Goal: Find specific page/section: Find specific page/section

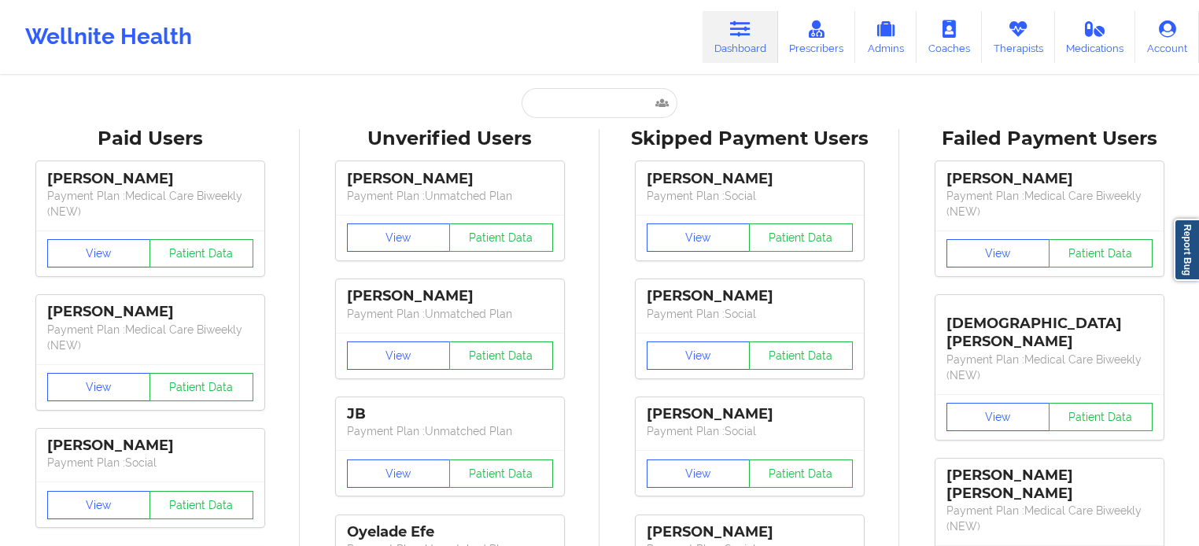
drag, startPoint x: 732, startPoint y: 38, endPoint x: 705, endPoint y: 48, distance: 28.6
click at [732, 38] on link "Dashboard" at bounding box center [741, 37] width 76 height 52
click at [611, 93] on input "text" at bounding box center [600, 103] width 156 height 30
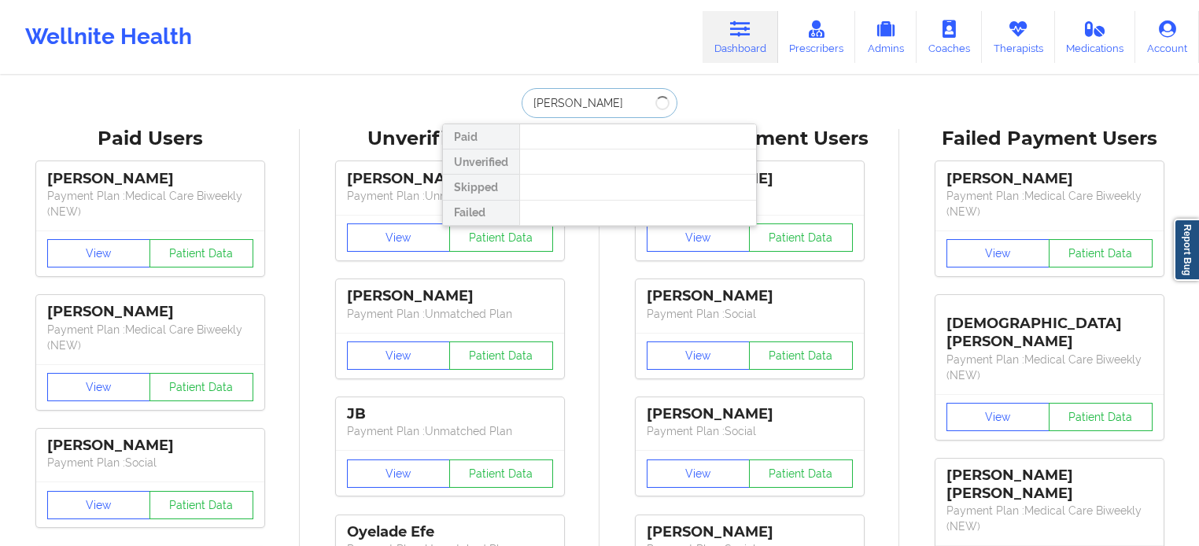
type input "[PERSON_NAME]"
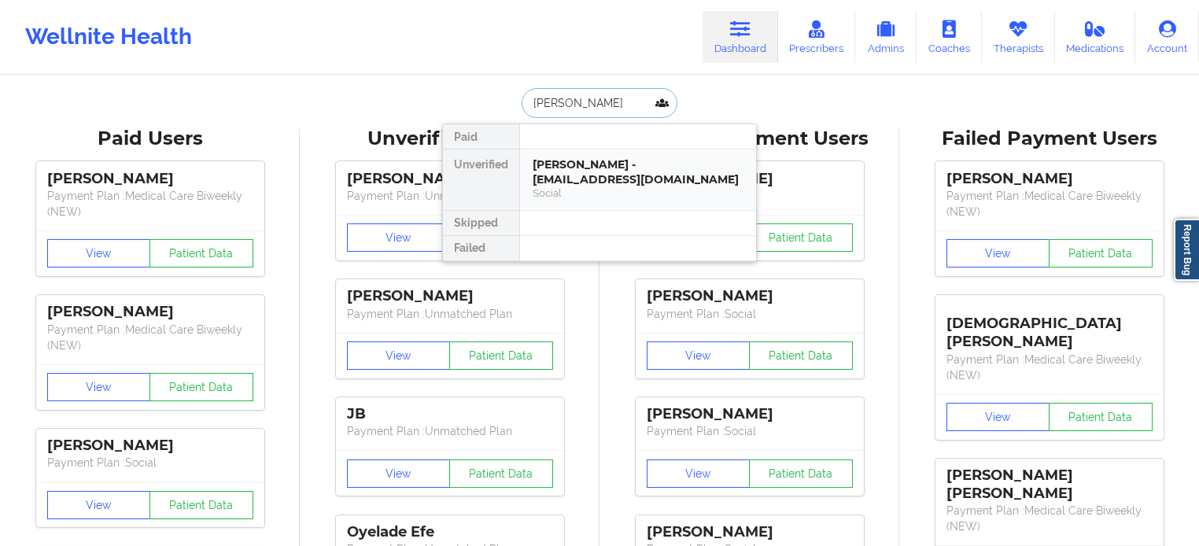
click at [591, 159] on div "[PERSON_NAME] - [EMAIL_ADDRESS][DOMAIN_NAME]" at bounding box center [638, 171] width 211 height 29
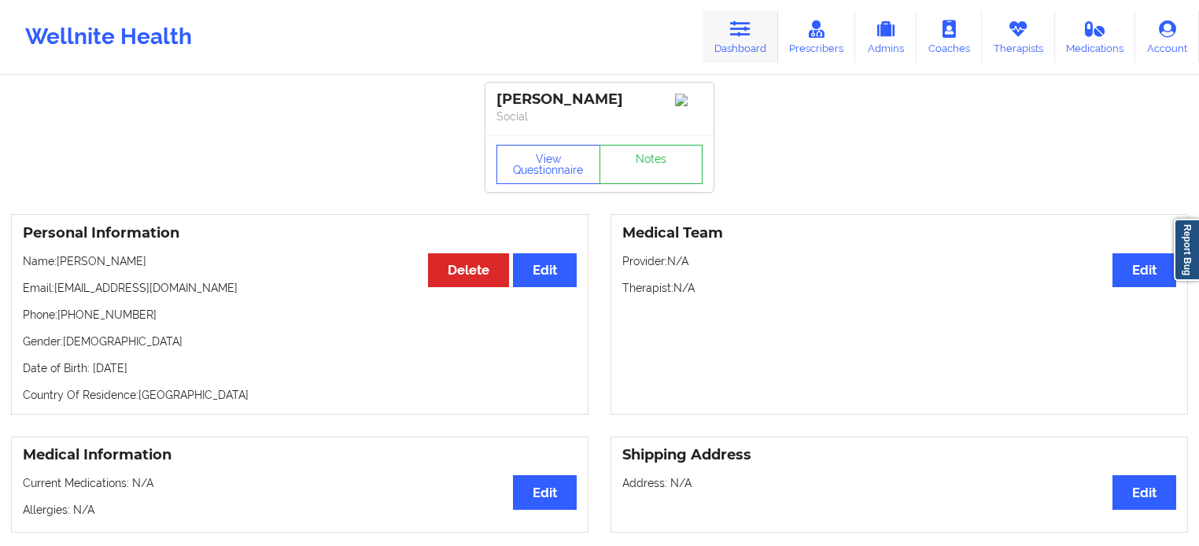
click at [750, 46] on link "Dashboard" at bounding box center [741, 37] width 76 height 52
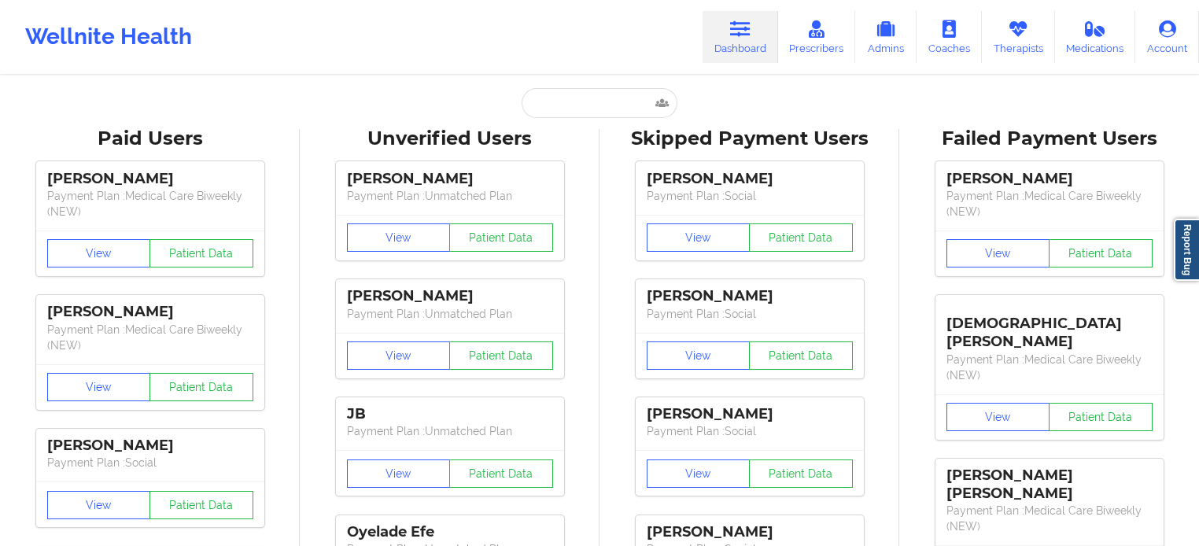
click at [597, 104] on input "text" at bounding box center [600, 103] width 156 height 30
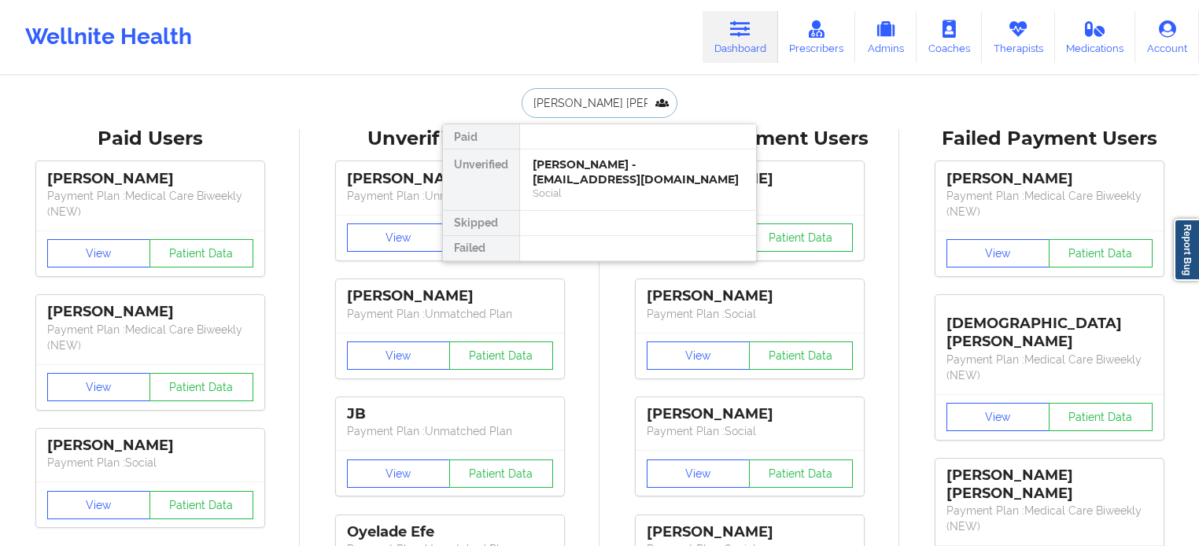
type input "[PERSON_NAME]"
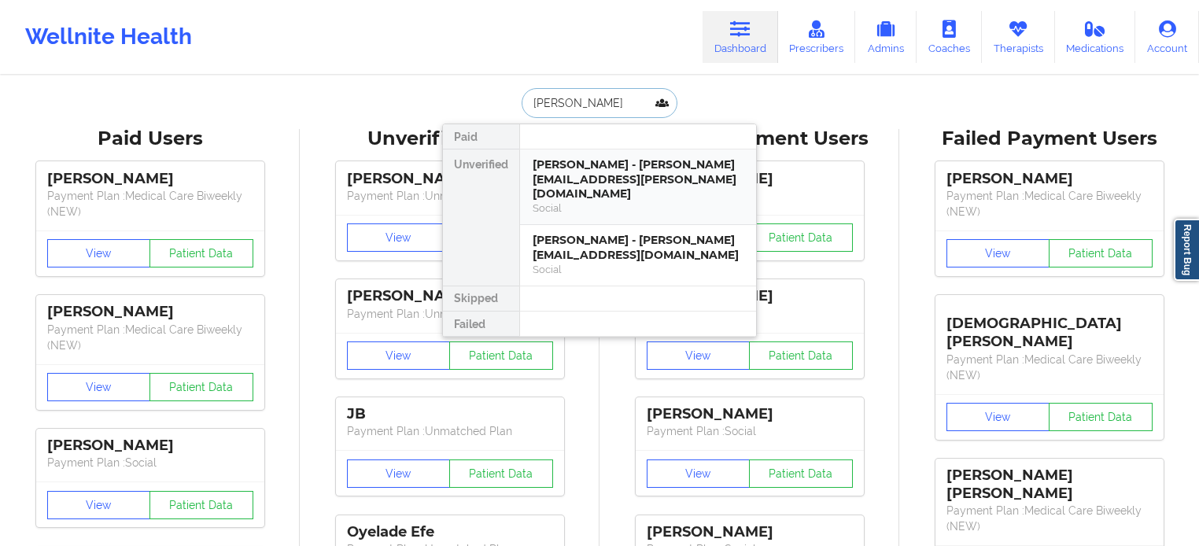
click at [622, 182] on div "[PERSON_NAME] - [PERSON_NAME][EMAIL_ADDRESS][PERSON_NAME][DOMAIN_NAME]" at bounding box center [638, 179] width 211 height 44
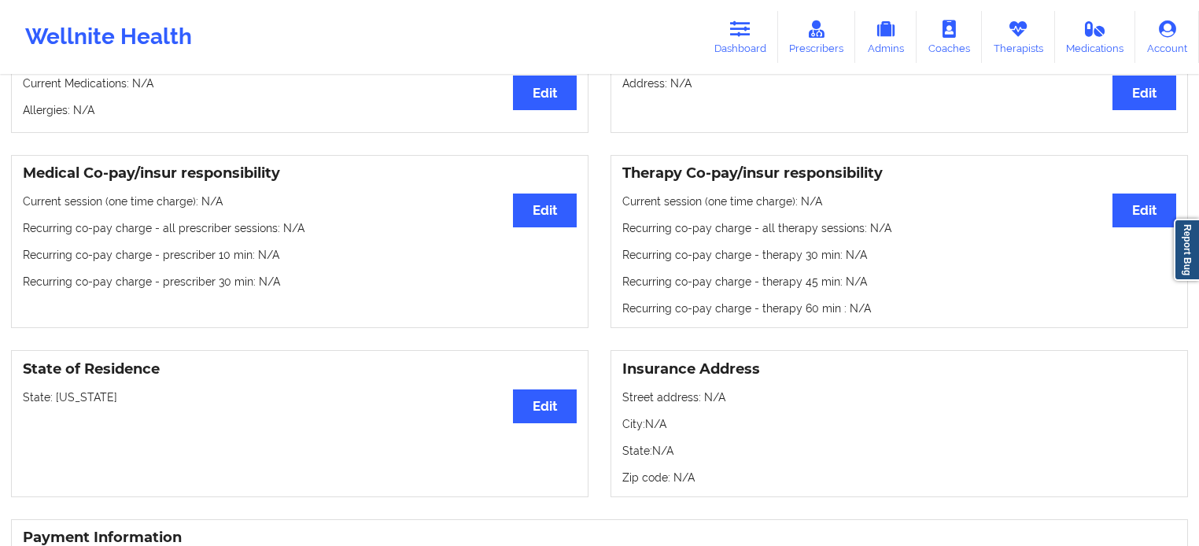
scroll to position [405, 0]
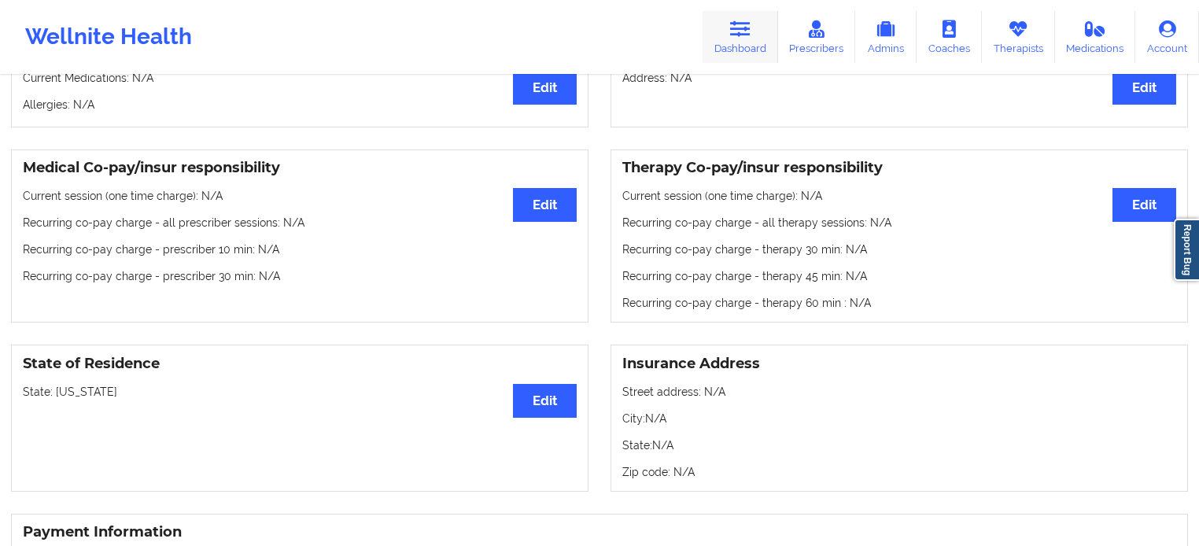
click at [737, 33] on icon at bounding box center [740, 28] width 20 height 17
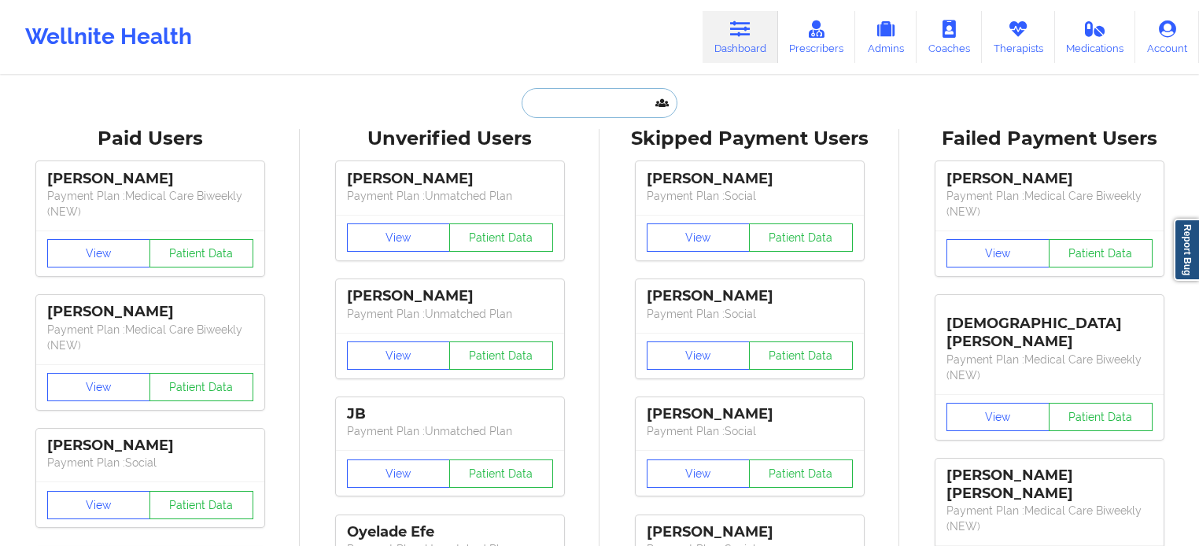
click at [607, 101] on input "text" at bounding box center [600, 103] width 156 height 30
paste input "[EMAIL_ADDRESS][DOMAIN_NAME]"
type input "[EMAIL_ADDRESS][DOMAIN_NAME]"
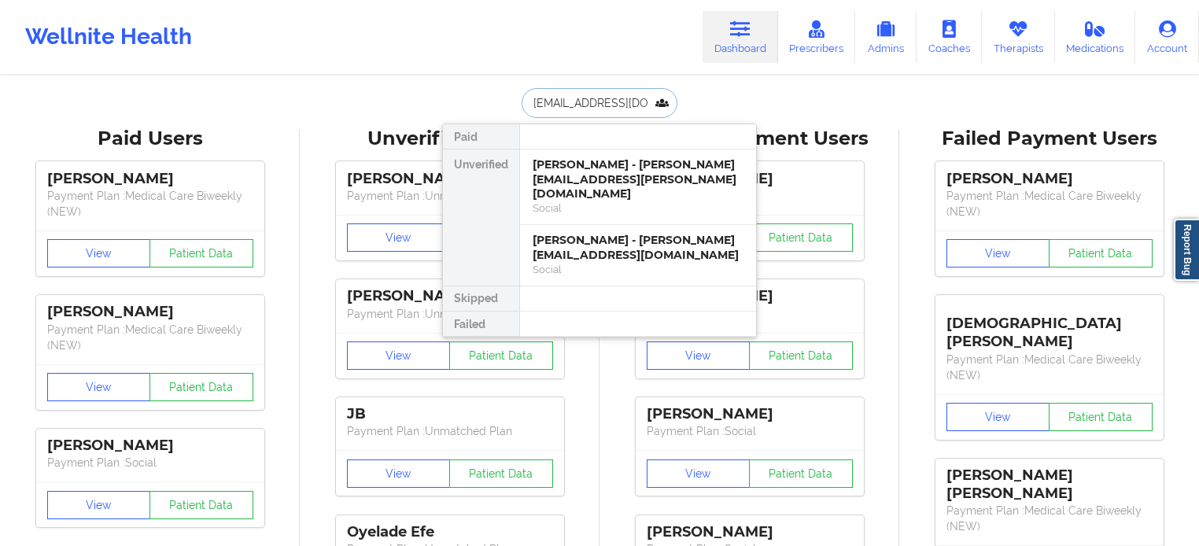
scroll to position [0, 19]
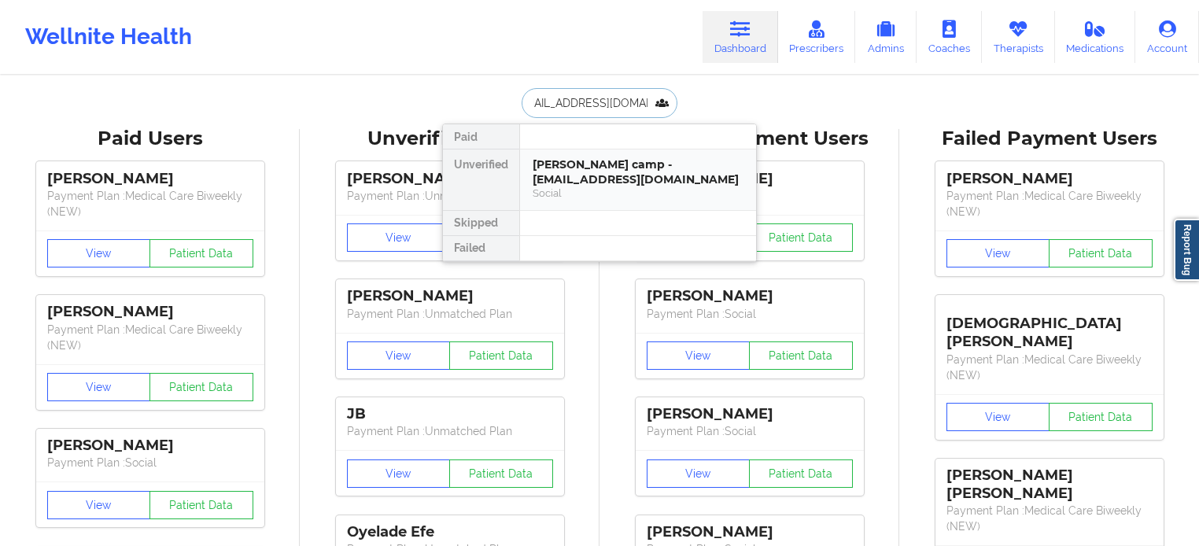
click at [614, 163] on div "[PERSON_NAME] camp - [EMAIL_ADDRESS][DOMAIN_NAME]" at bounding box center [638, 171] width 211 height 29
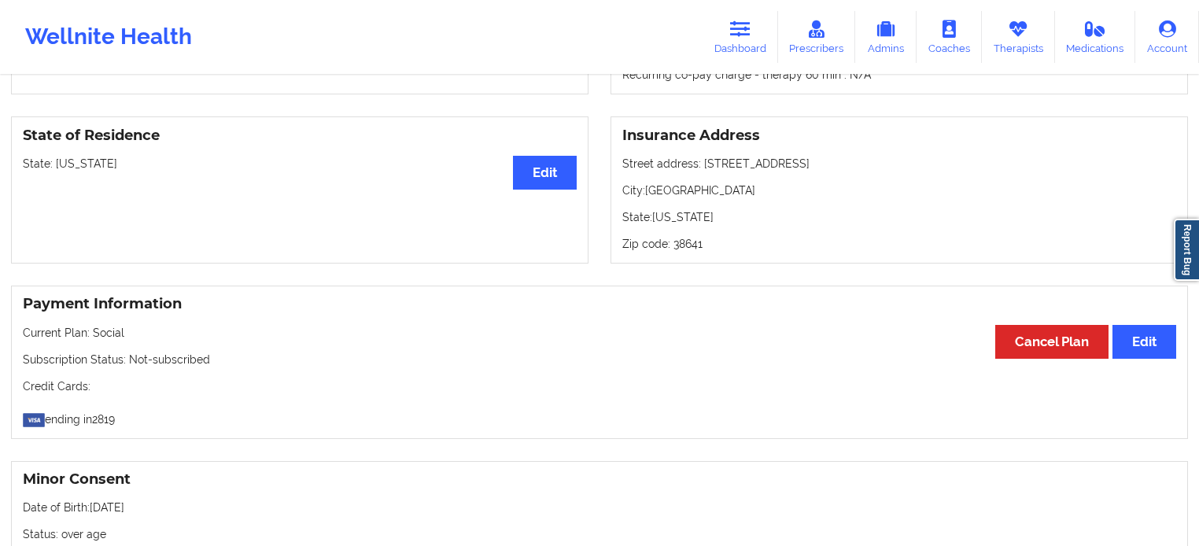
scroll to position [658, 0]
